Goal: Find specific page/section: Find specific page/section

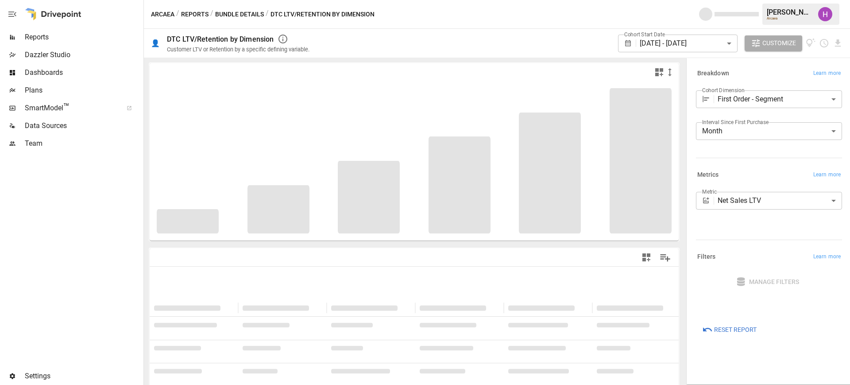
click at [38, 89] on span "Plans" at bounding box center [83, 90] width 117 height 11
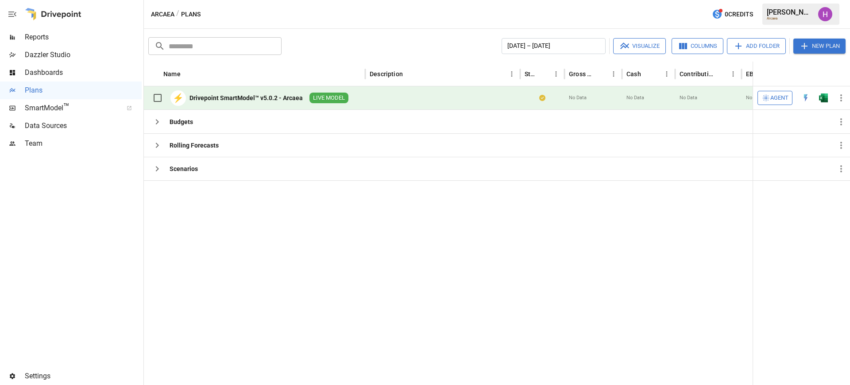
click at [249, 94] on div "Drivepoint SmartModel™ v5.0.2 - Arcaea" at bounding box center [246, 97] width 113 height 9
click at [824, 98] on img "Open in Excel" at bounding box center [823, 97] width 9 height 9
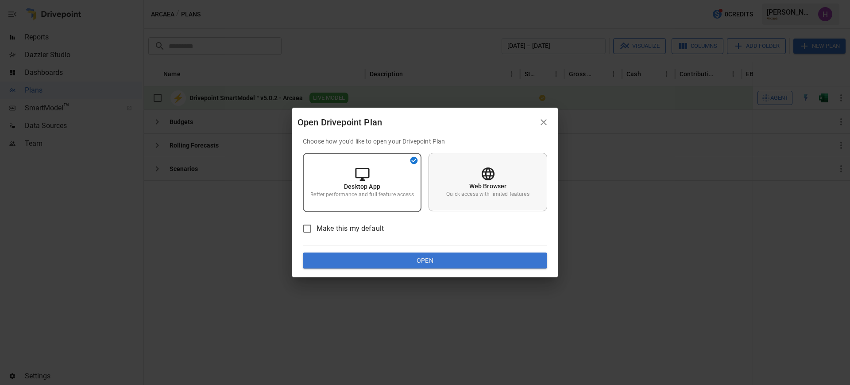
click at [496, 164] on div "Web Browser Quick access with limited features" at bounding box center [488, 182] width 119 height 58
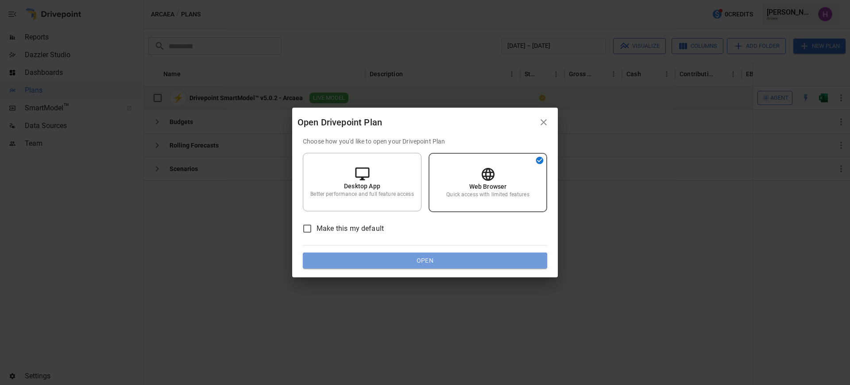
click at [472, 259] on button "Open" at bounding box center [425, 260] width 244 height 16
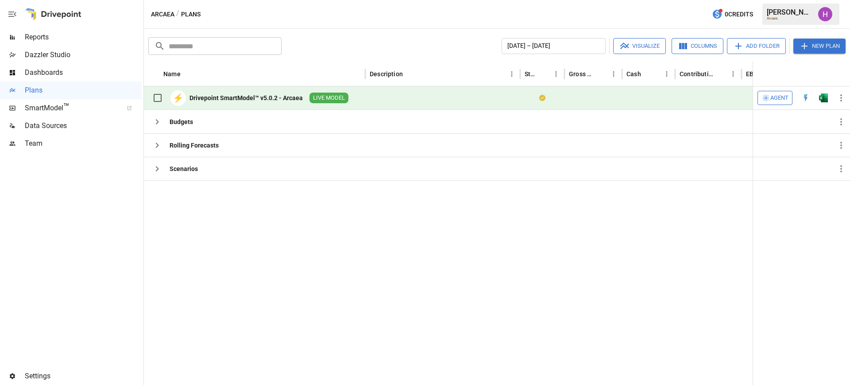
click at [823, 13] on img "Harry Antonio" at bounding box center [825, 14] width 14 height 14
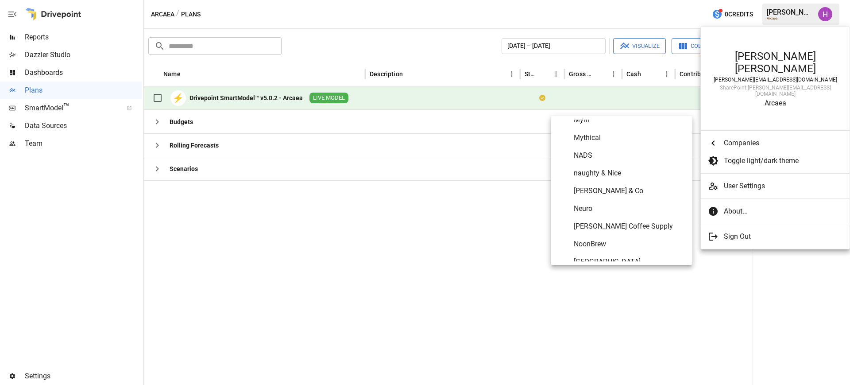
scroll to position [3630, 0]
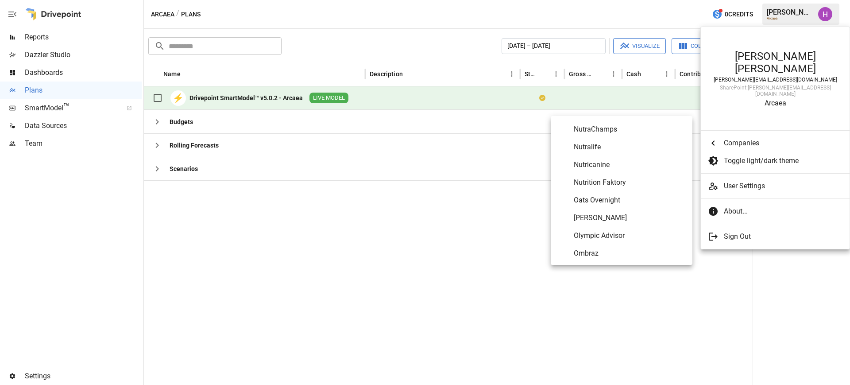
click at [592, 199] on span "Oats Overnight" at bounding box center [630, 200] width 112 height 11
